Goal: Transaction & Acquisition: Subscribe to service/newsletter

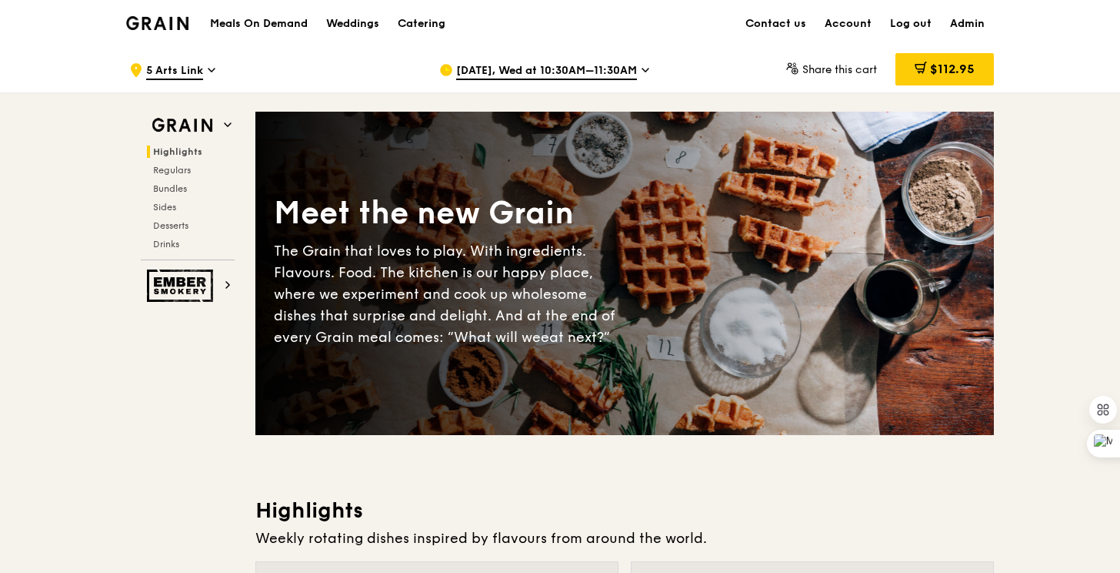
click at [162, 24] on img at bounding box center [157, 23] width 62 height 14
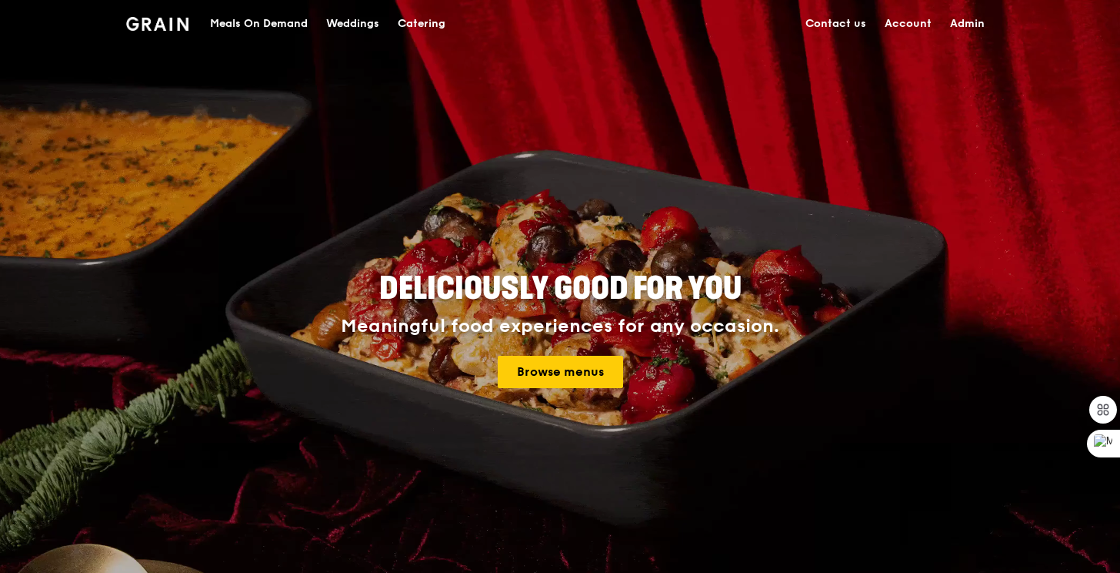
click at [956, 14] on link "Admin" at bounding box center [967, 24] width 53 height 46
select select "100"
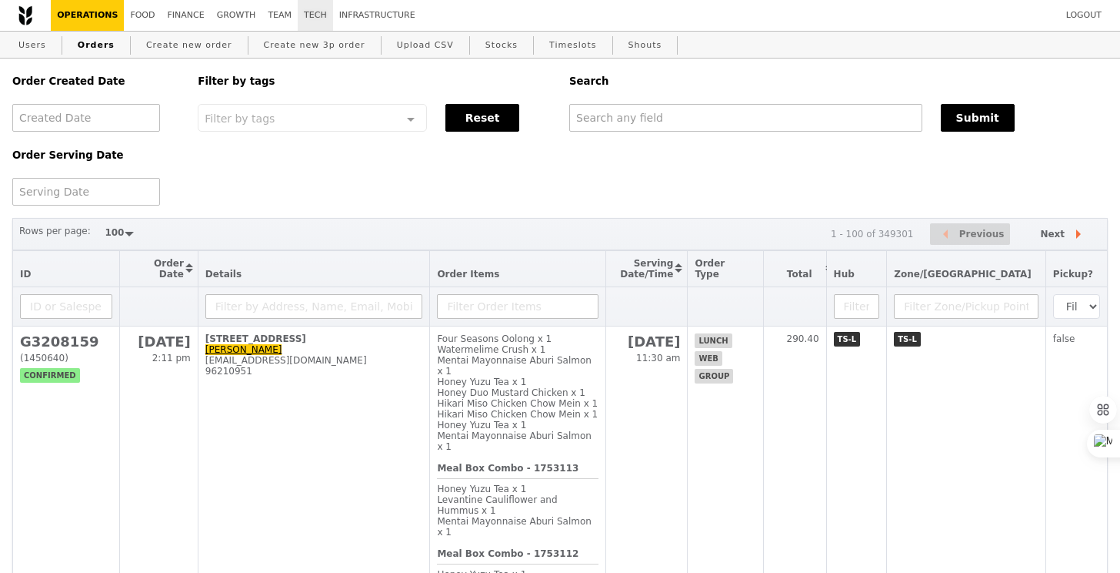
click at [298, 8] on link "Tech" at bounding box center [315, 15] width 35 height 31
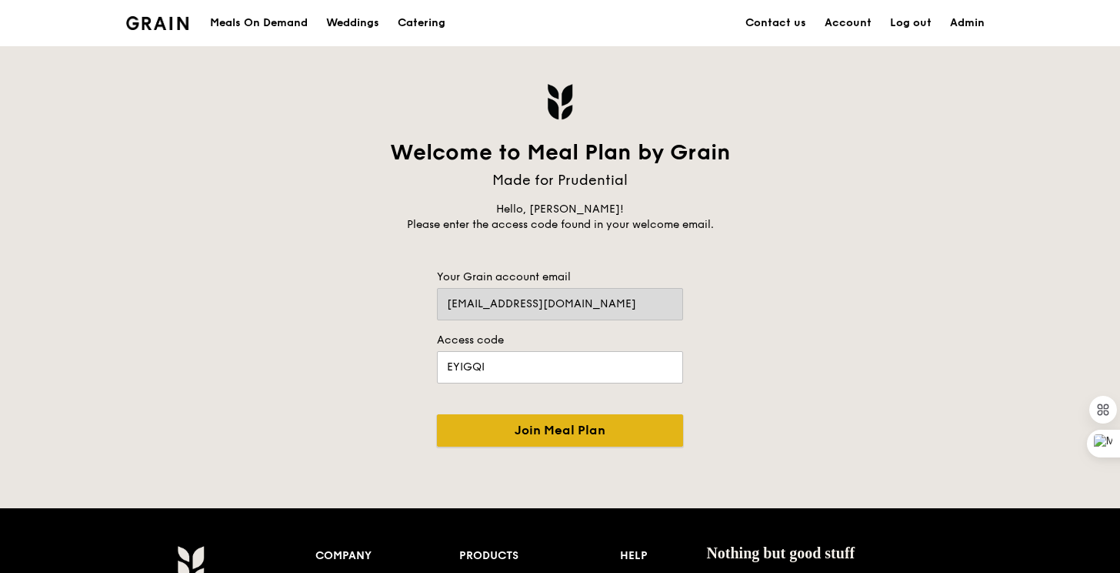
click at [588, 417] on input "Join Meal Plan" at bounding box center [560, 430] width 246 height 32
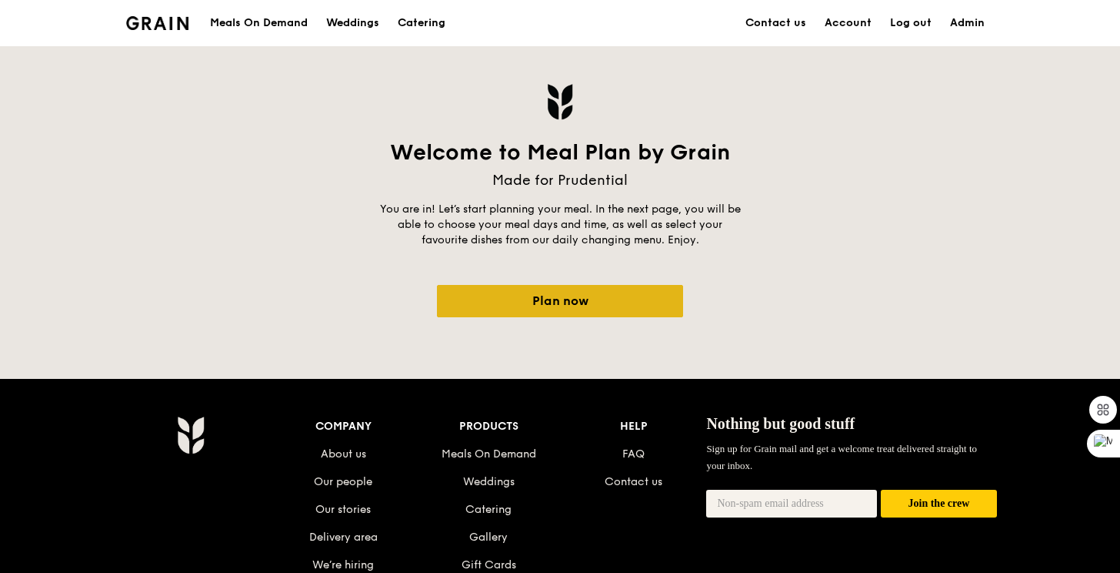
click at [612, 297] on link "Plan now" at bounding box center [560, 301] width 246 height 32
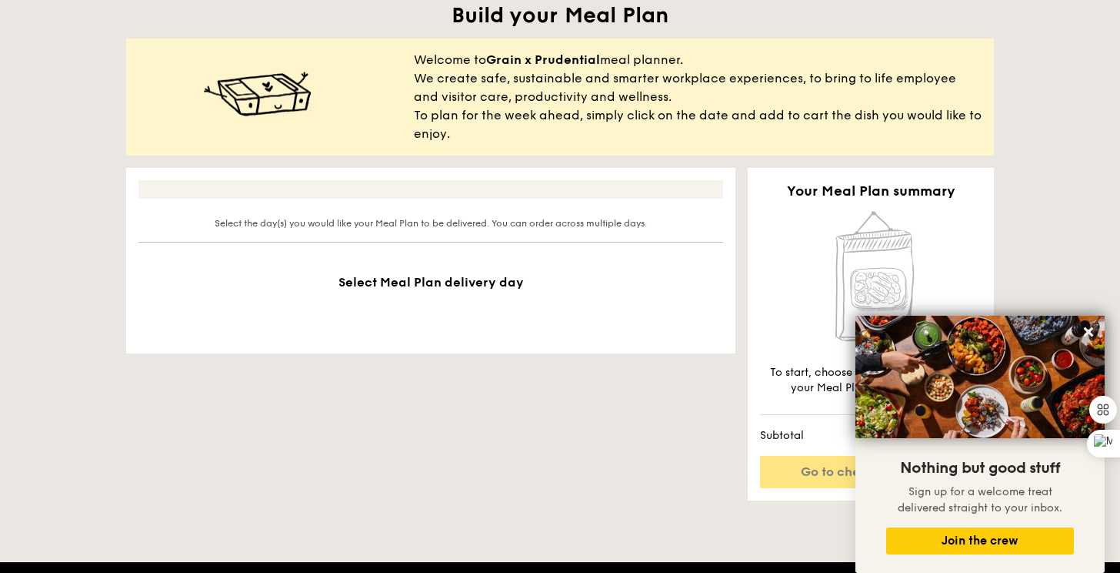
scroll to position [229, 0]
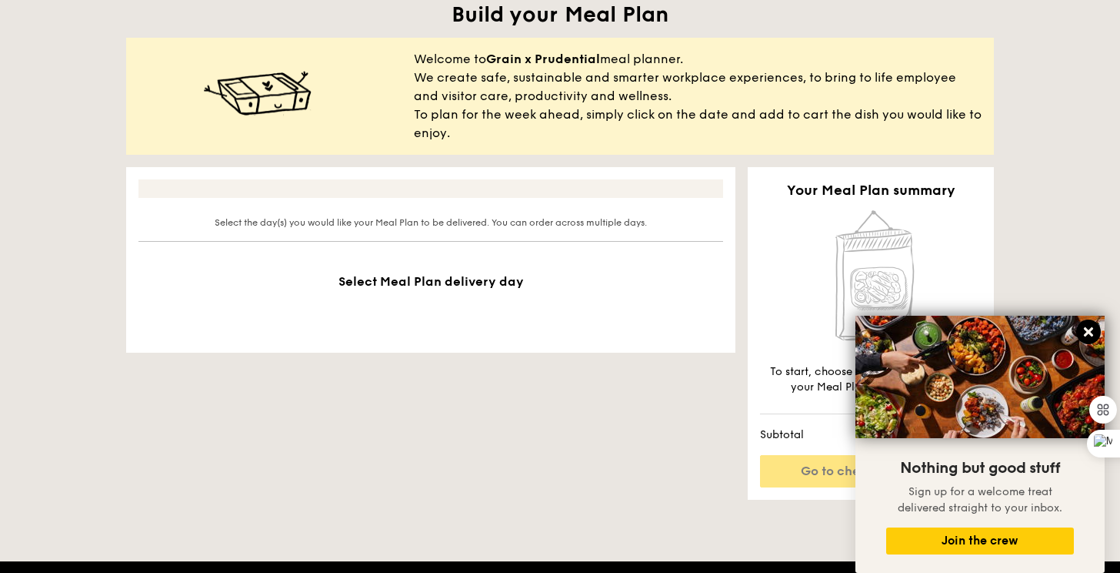
click at [1097, 329] on button at bounding box center [1089, 331] width 25 height 25
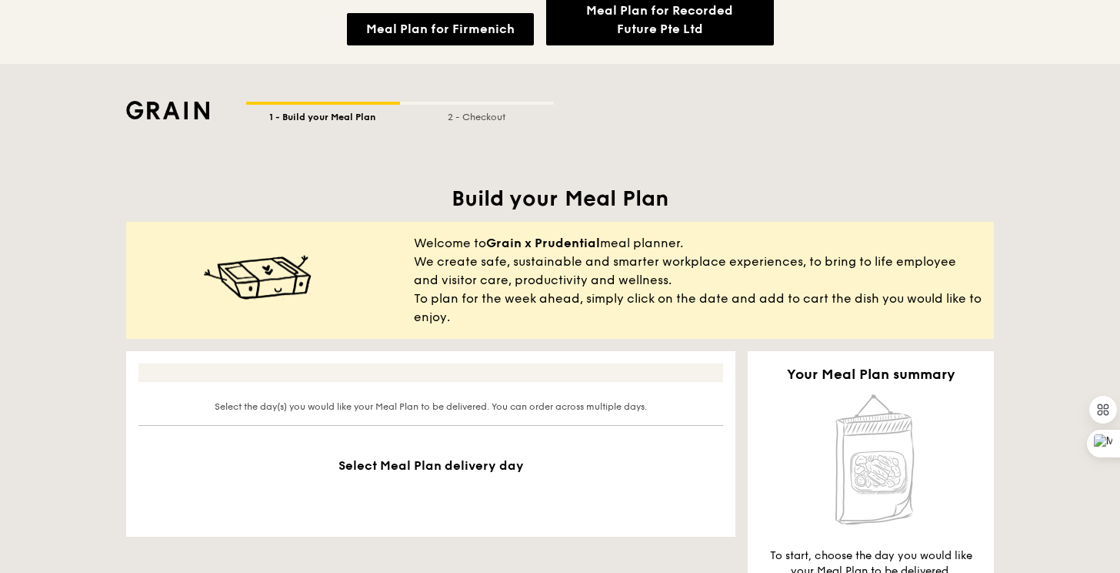
scroll to position [0, 0]
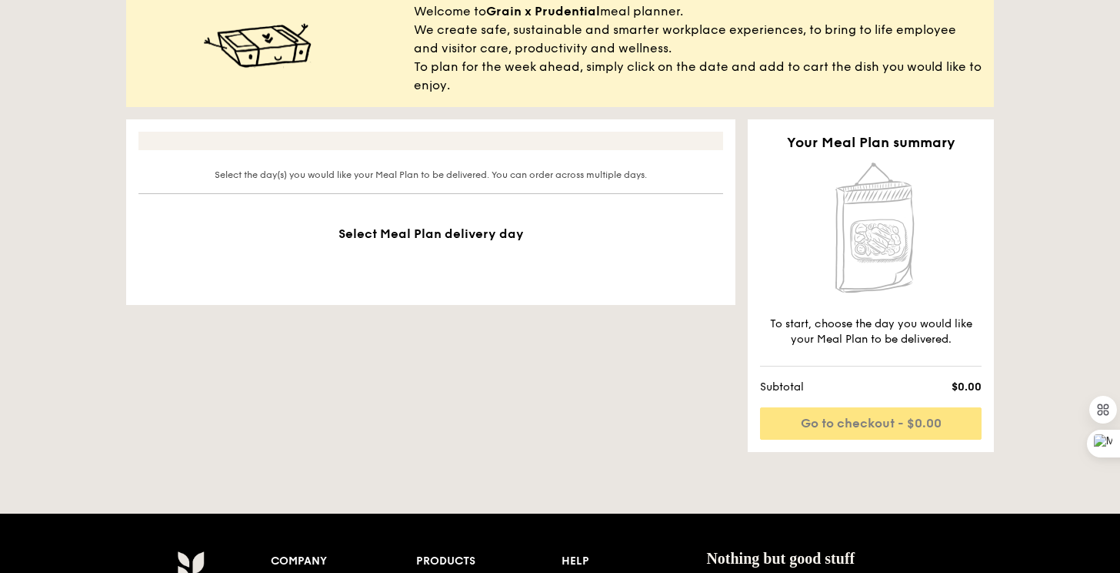
scroll to position [362, 0]
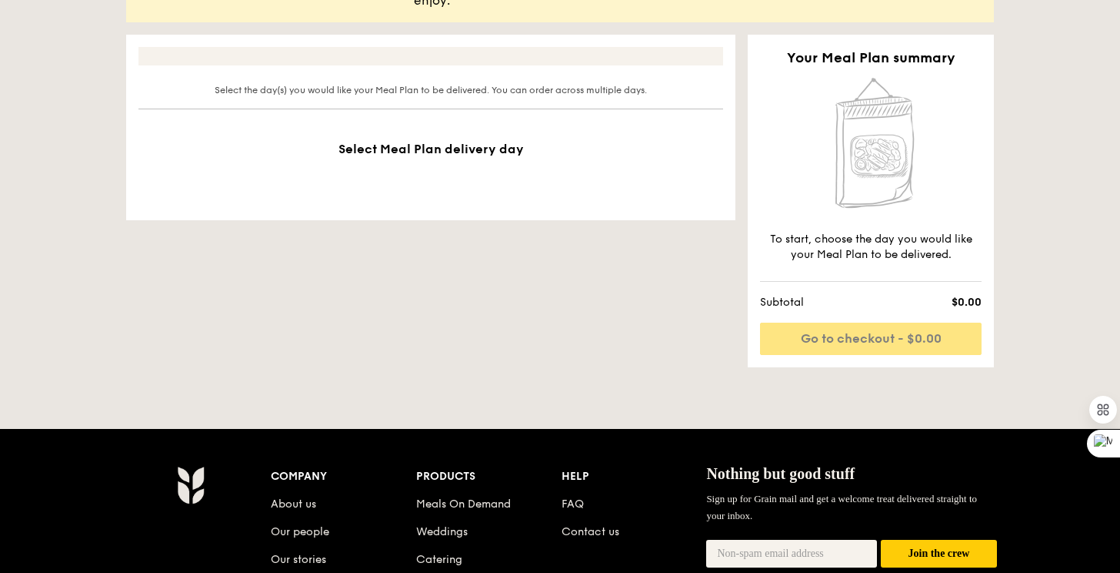
click at [436, 52] on div at bounding box center [431, 56] width 585 height 18
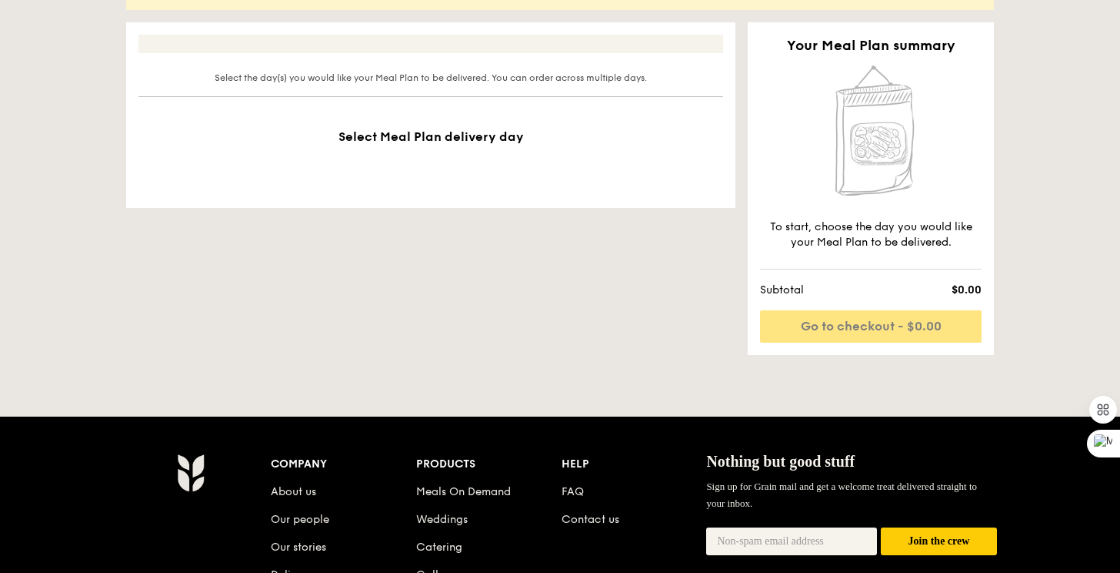
scroll to position [362, 0]
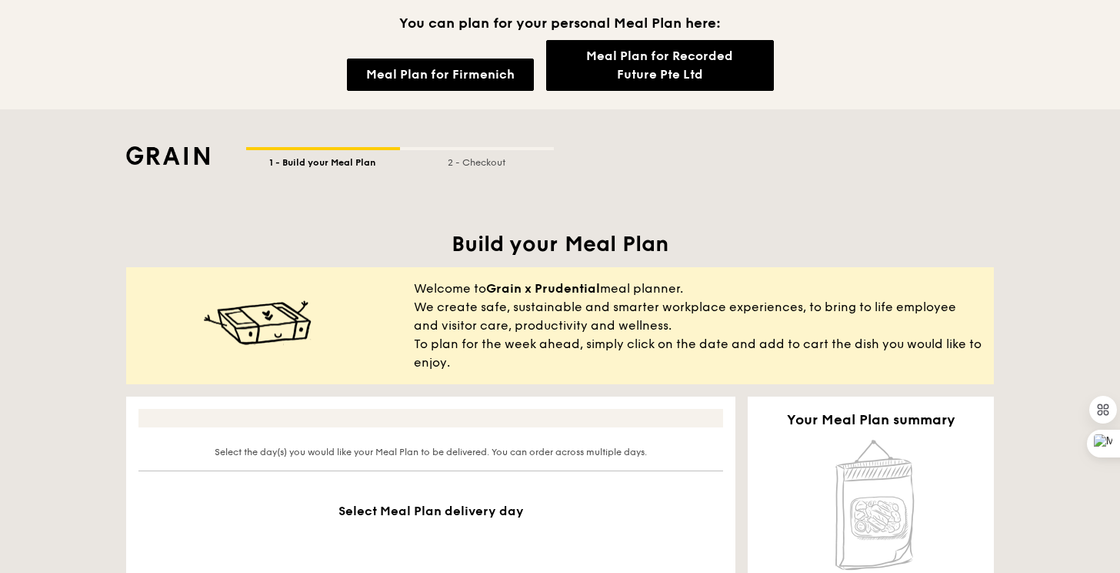
scroll to position [359, 0]
